Goal: Task Accomplishment & Management: Manage account settings

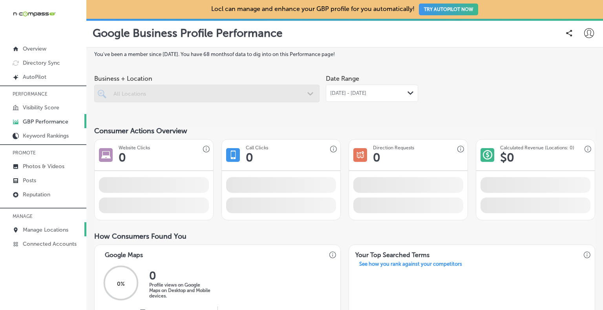
click at [43, 230] on p "Manage Locations" at bounding box center [46, 230] width 46 height 7
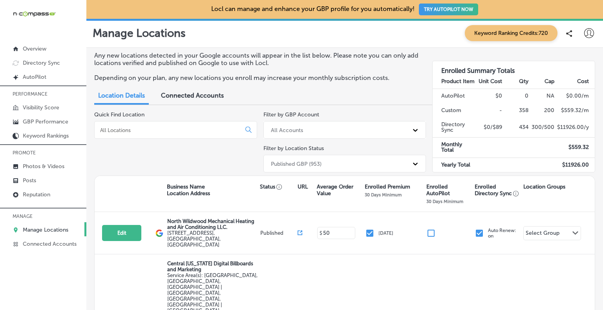
click at [136, 135] on div at bounding box center [175, 130] width 163 height 18
click at [136, 131] on input at bounding box center [169, 130] width 140 height 7
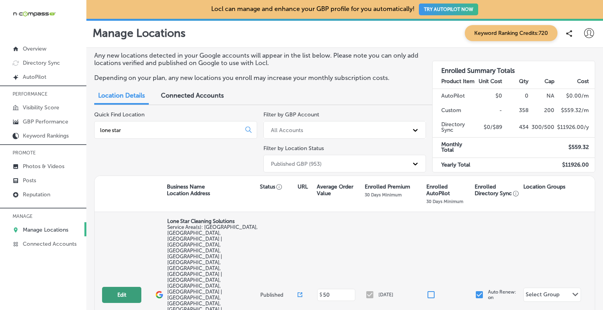
type input "lone star"
click at [120, 287] on button "Edit" at bounding box center [121, 295] width 39 height 16
select select "US"
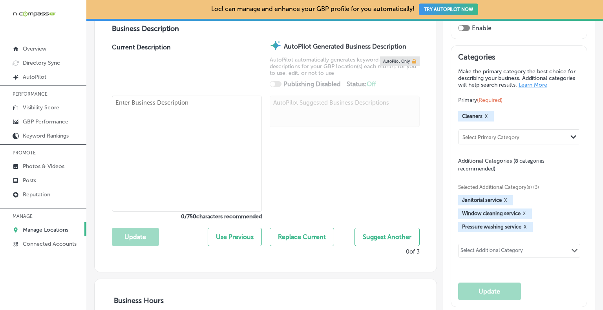
scroll to position [314, 0]
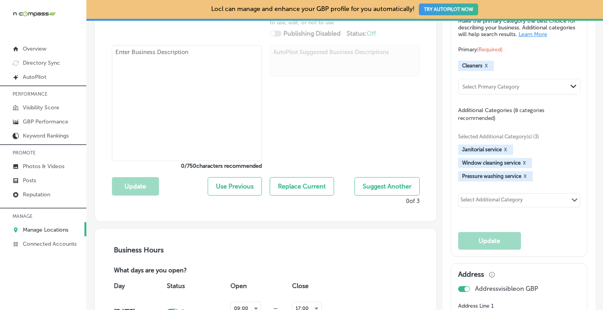
type input "Lone Star Cleaning Solutions"
checkbox input "false"
type input "[STREET_ADDRESS][PERSON_NAME] Suite 112"
type input "Carrollton"
type input "75006"
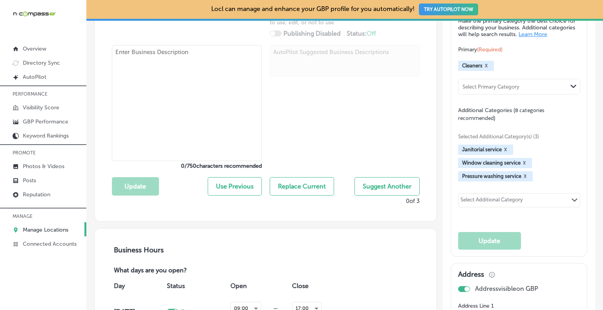
type input "US"
type textarea "Lone Star Cleaning Solutions, based in [GEOGRAPHIC_DATA], [GEOGRAPHIC_DATA], is…"
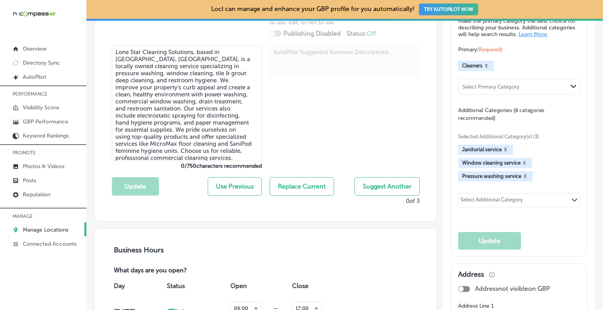
type input "[PHONE_NUMBER]"
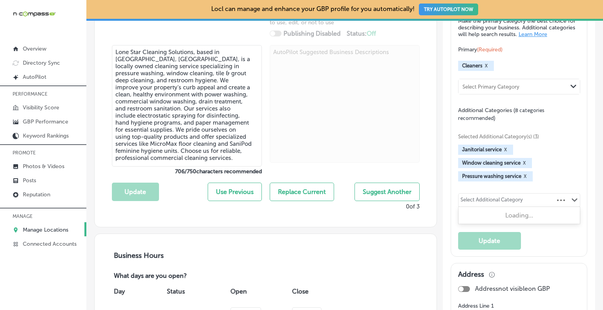
click at [474, 205] on div "Select Additional Category" at bounding box center [491, 201] width 62 height 9
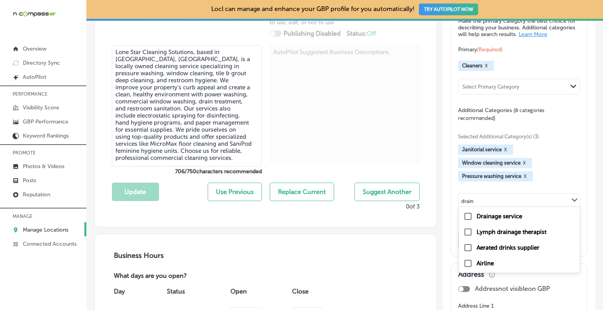
type input "drain"
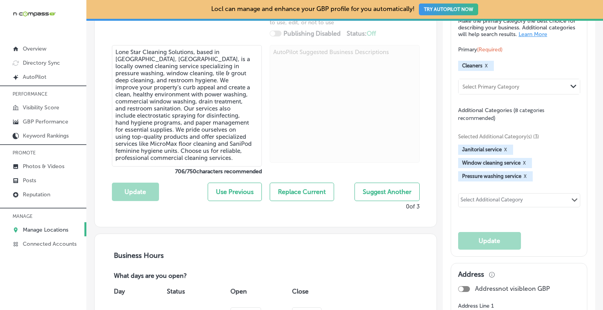
click at [528, 207] on div "Select Additional Category Path Created with Sketch." at bounding box center [518, 200] width 121 height 13
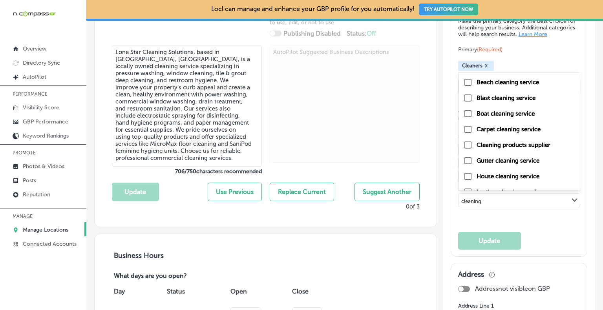
type input "cleaning"
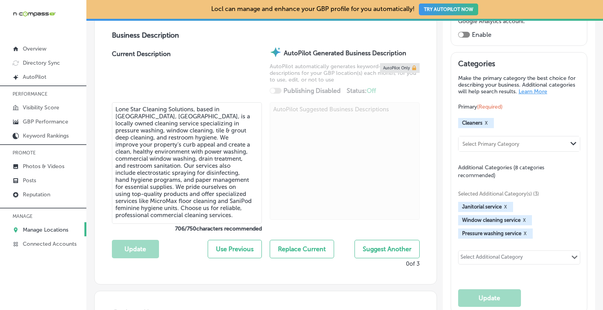
scroll to position [275, 0]
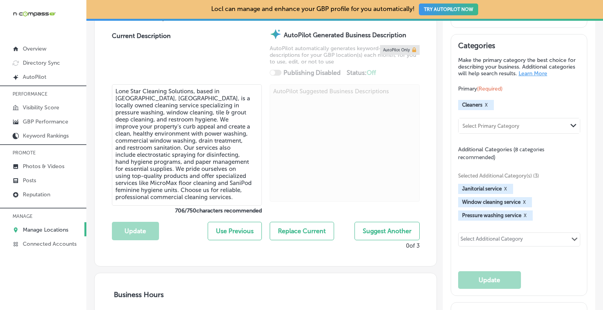
click at [493, 245] on div "Select Additional Category" at bounding box center [491, 240] width 62 height 9
type input "cleaning"
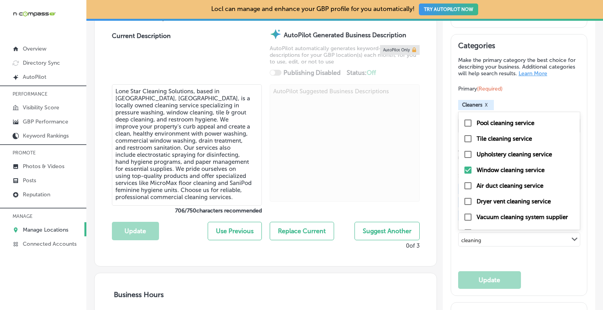
scroll to position [137, 0]
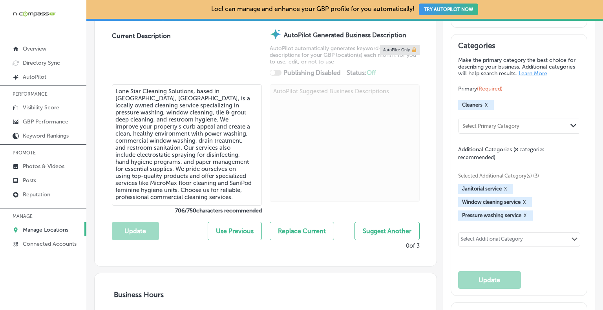
type input "d"
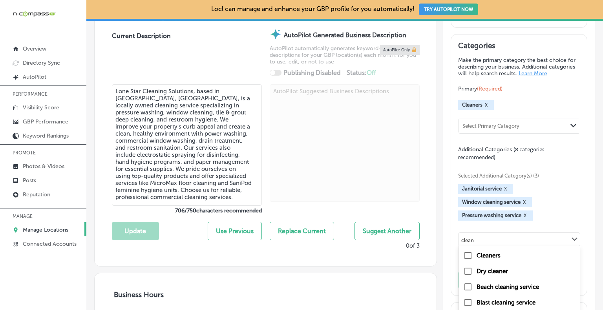
scroll to position [39, 0]
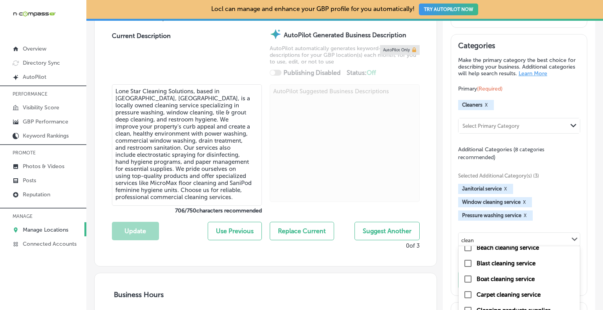
type input "clean"
